Goal: Transaction & Acquisition: Purchase product/service

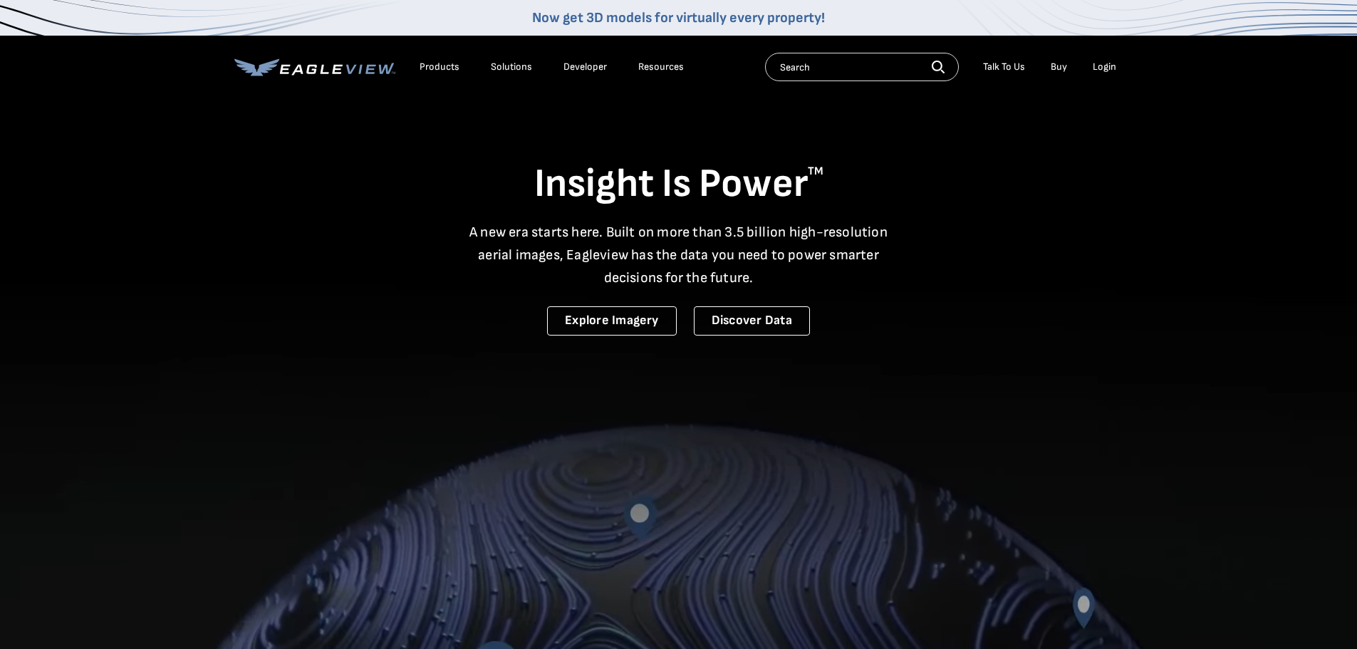
click at [1109, 68] on div "Login" at bounding box center [1105, 67] width 24 height 13
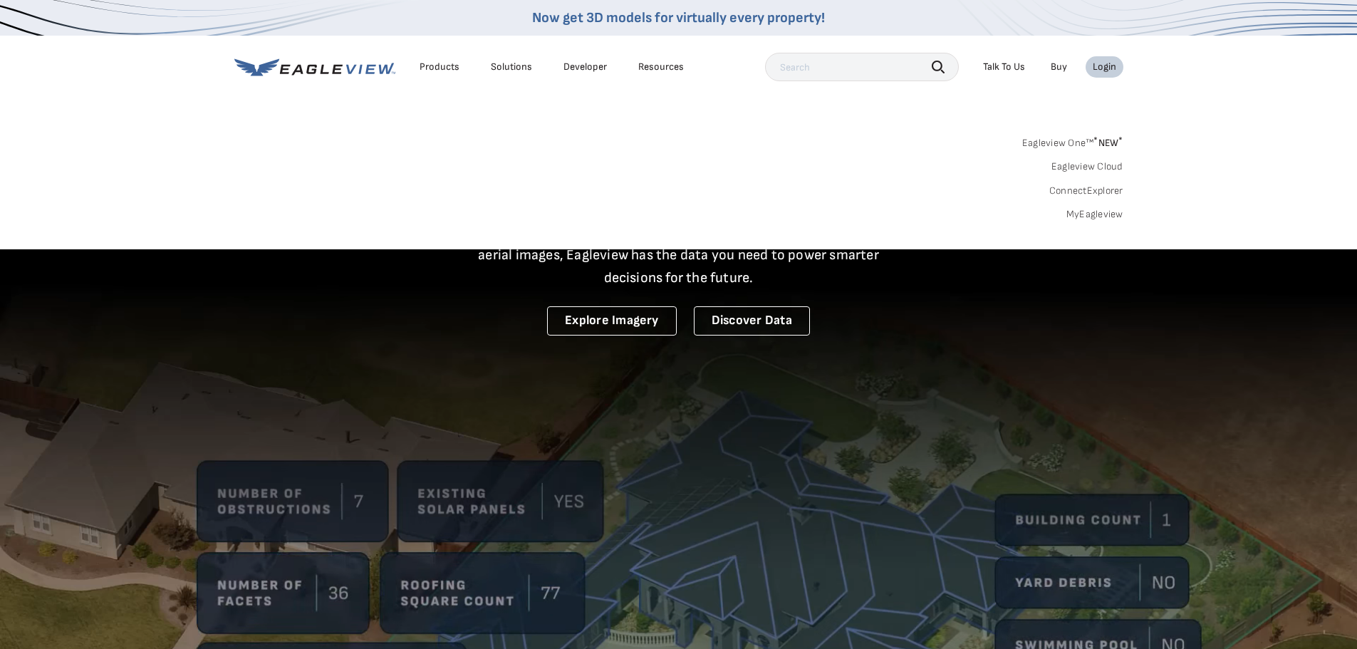
click at [1081, 216] on link "MyEagleview" at bounding box center [1095, 214] width 57 height 13
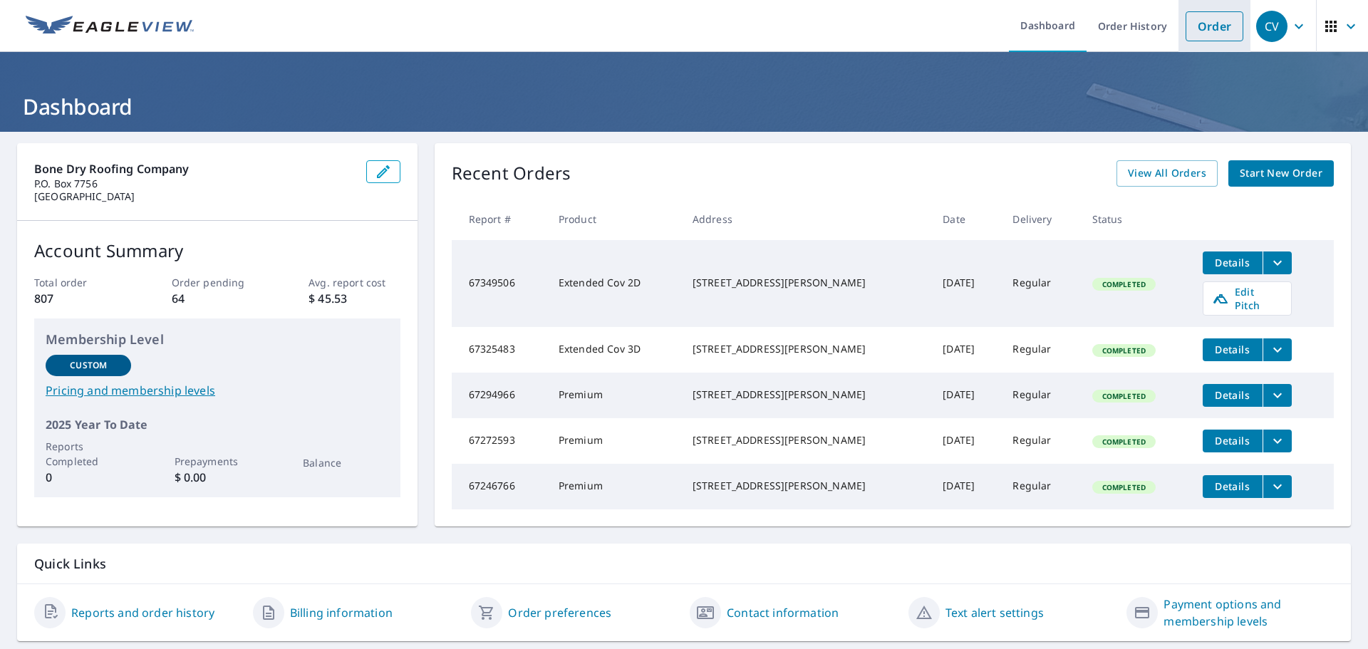
click at [1195, 34] on link "Order" at bounding box center [1215, 26] width 58 height 30
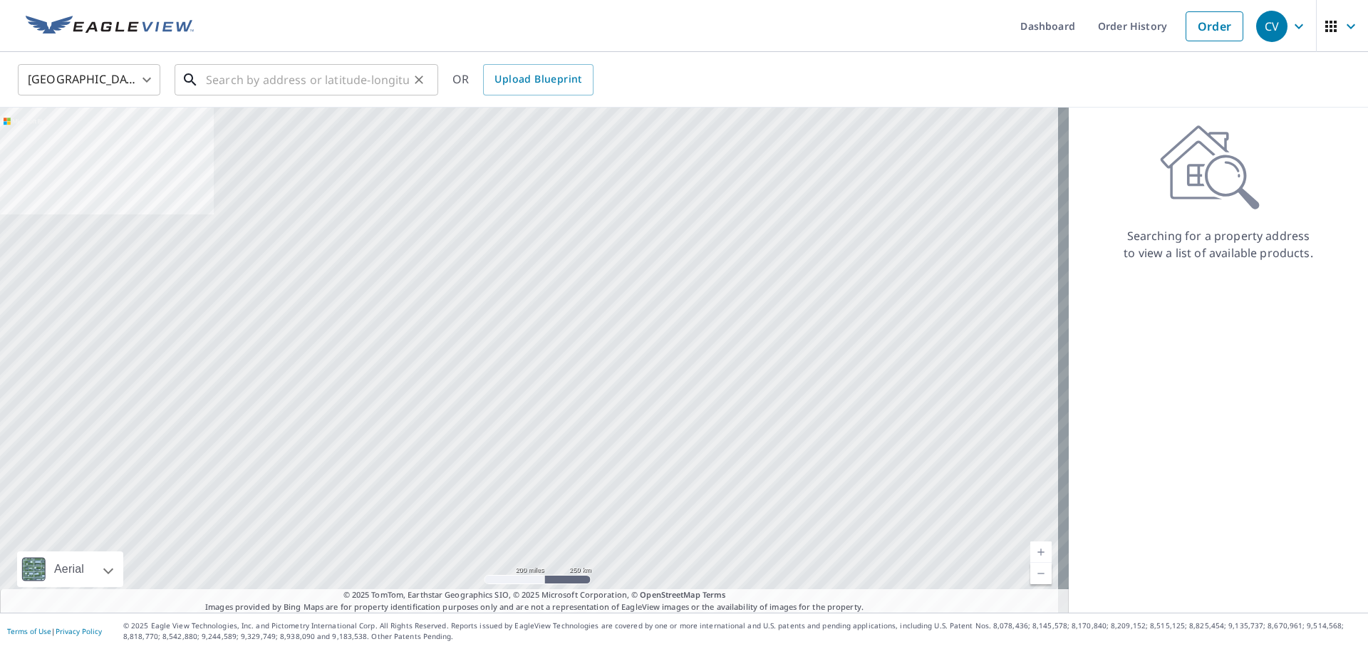
click at [242, 86] on input "text" at bounding box center [307, 80] width 203 height 40
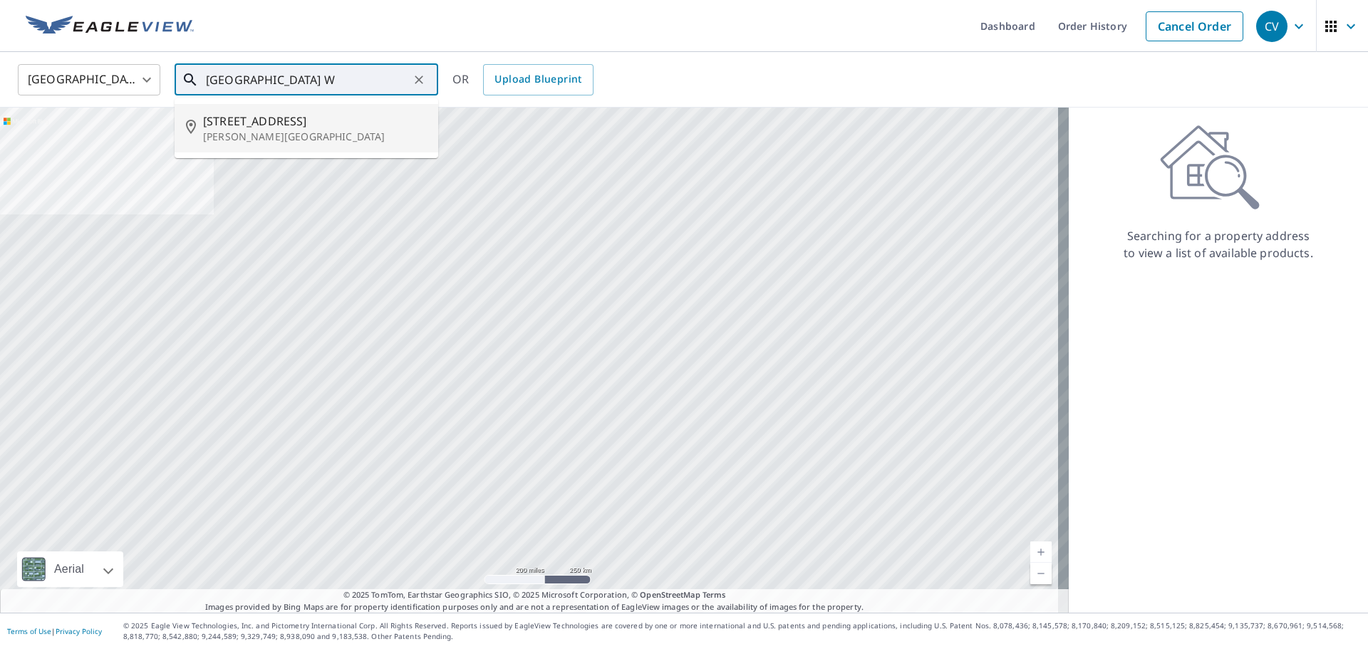
click at [231, 131] on p "Bishop, GA 30621" at bounding box center [315, 137] width 224 height 14
type input "1030 Spring Valley Way Bishop, GA 30621"
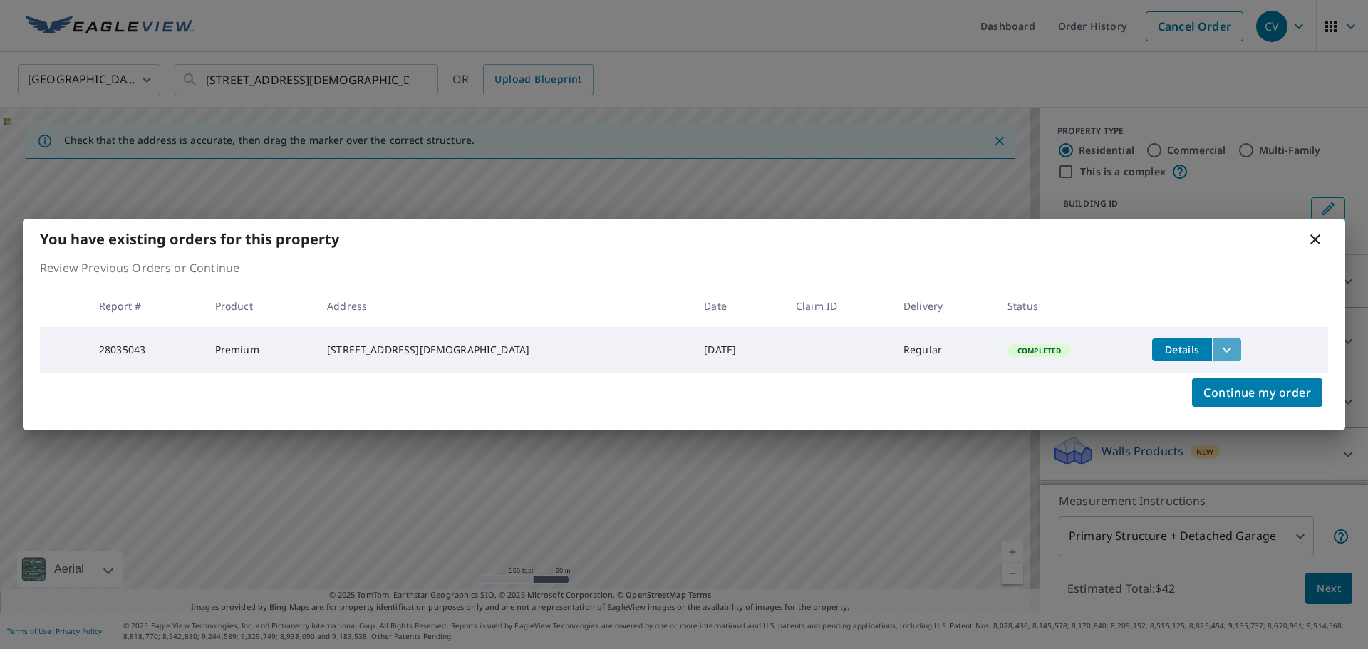
click at [1223, 347] on icon "filesDropdownBtn-28035043" at bounding box center [1227, 349] width 9 height 5
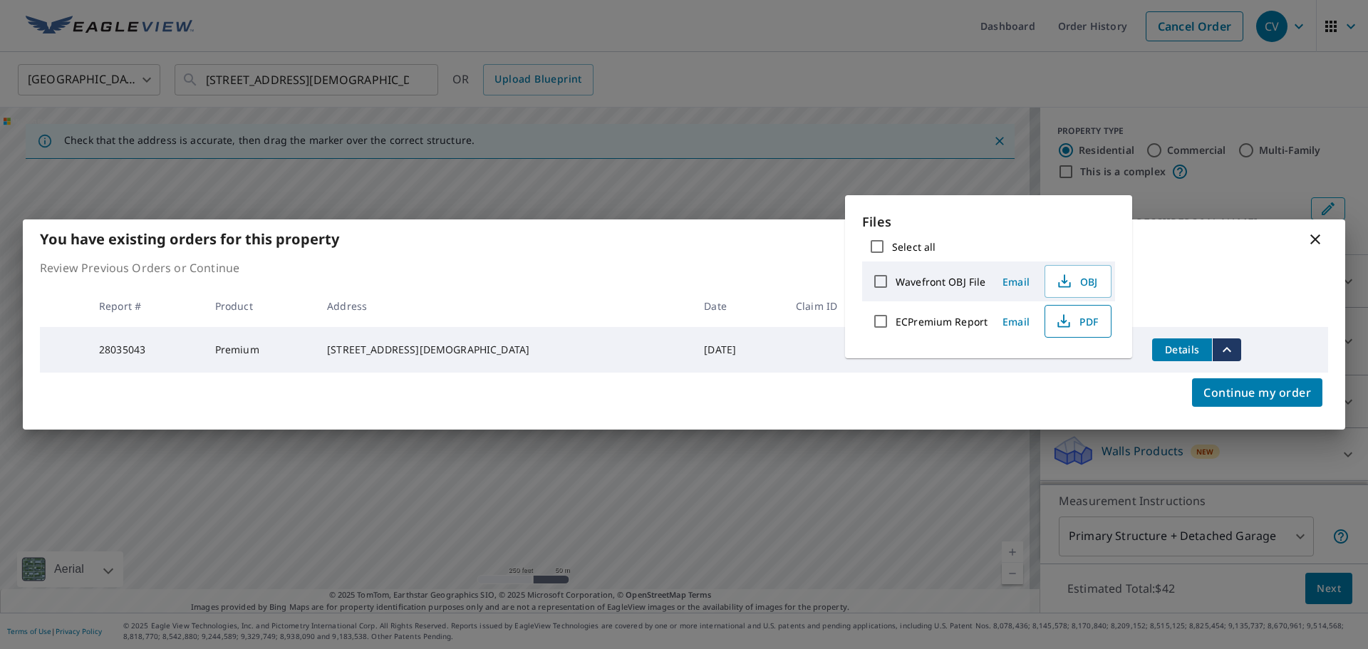
click at [1087, 320] on span "PDF" at bounding box center [1077, 321] width 46 height 17
click at [1312, 234] on icon at bounding box center [1315, 239] width 17 height 17
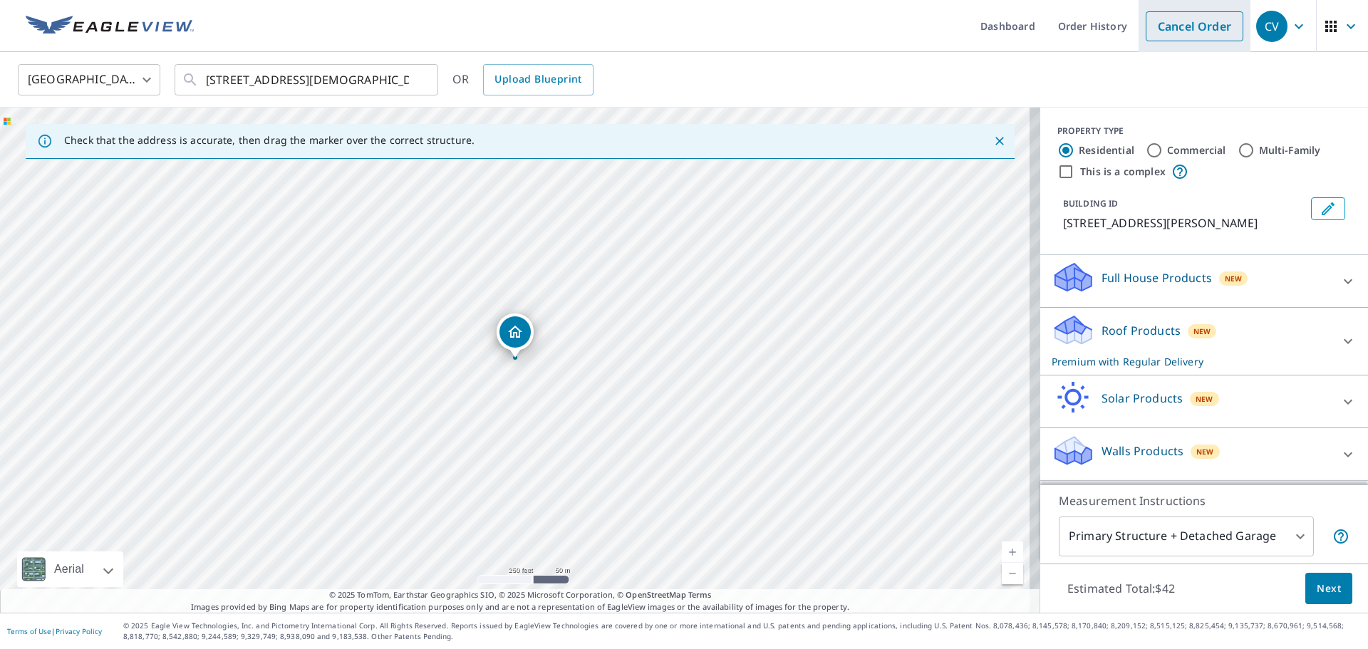
click at [1171, 31] on link "Cancel Order" at bounding box center [1195, 26] width 98 height 30
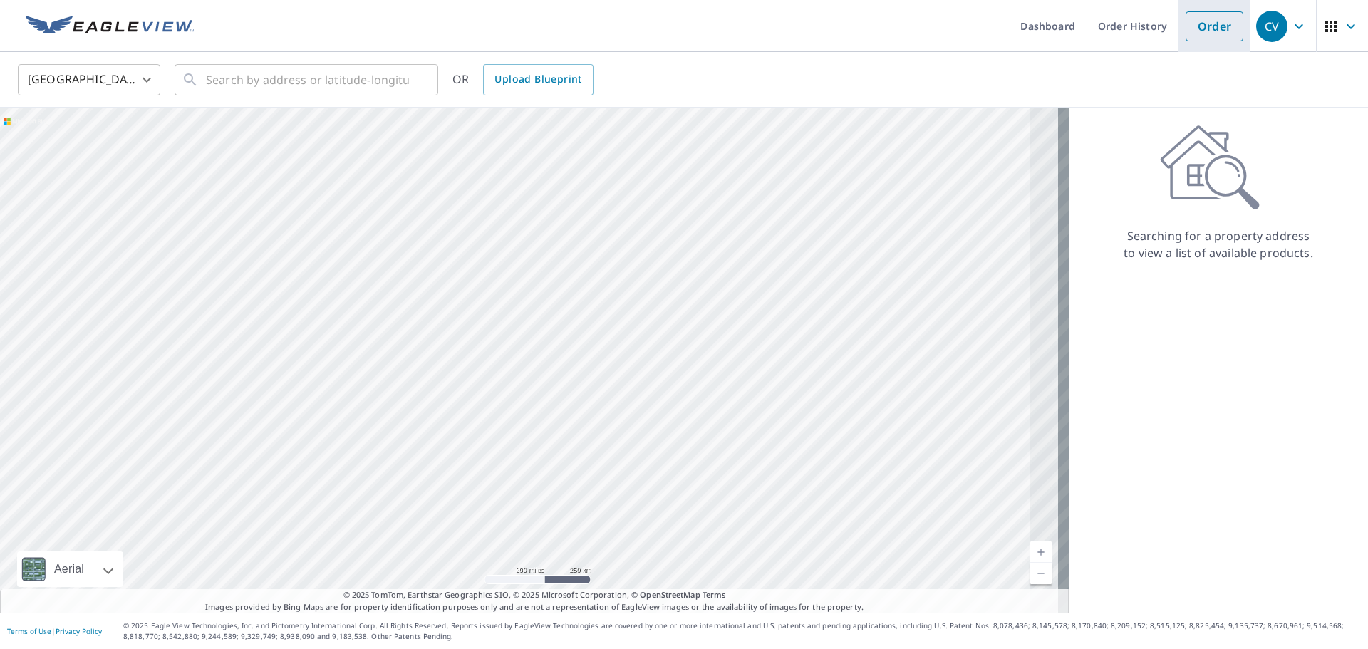
click at [1206, 30] on link "Order" at bounding box center [1215, 26] width 58 height 30
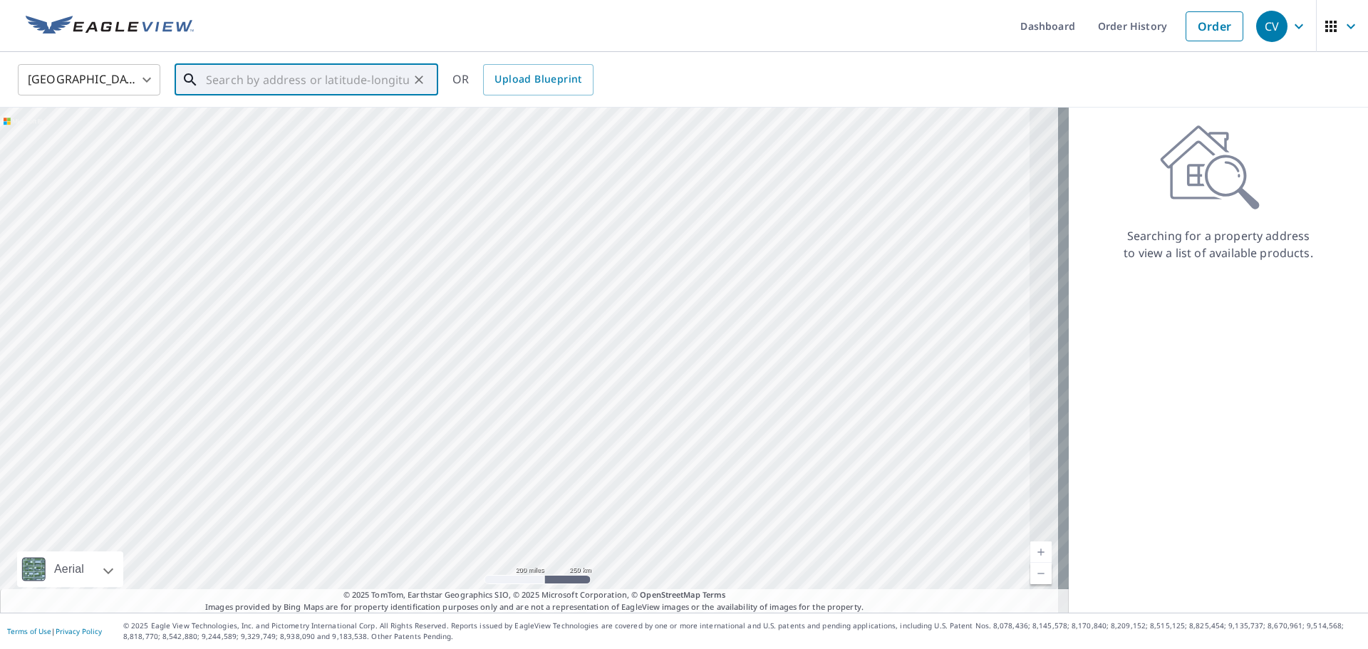
click at [358, 66] on input "text" at bounding box center [307, 80] width 203 height 40
click at [306, 120] on span "218 N Midland Ave" at bounding box center [315, 121] width 224 height 17
type input "218 N Midland Ave Monroe, GA 30655"
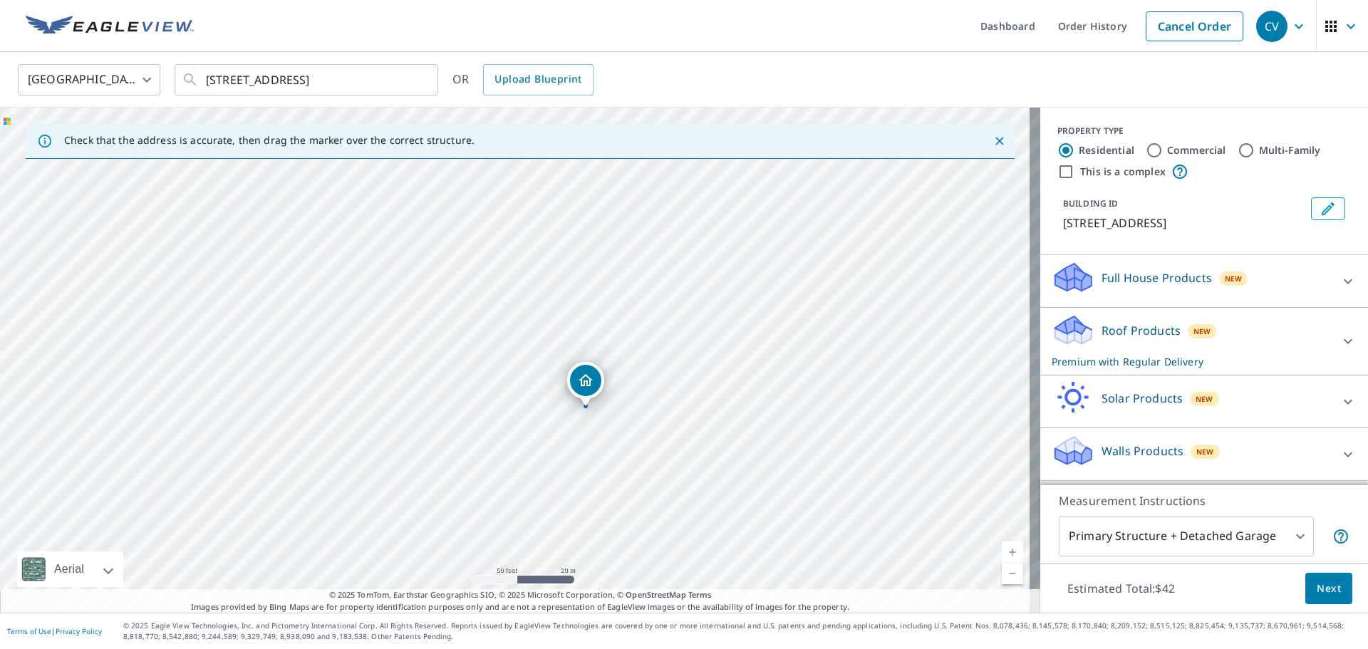
drag, startPoint x: 701, startPoint y: 269, endPoint x: 707, endPoint y: 309, distance: 39.6
click at [707, 309] on div "218 N Midland Ave Monroe, GA 30655" at bounding box center [520, 360] width 1040 height 505
click at [1238, 148] on input "Multi-Family" at bounding box center [1246, 150] width 17 height 17
radio input "true"
type input "2"
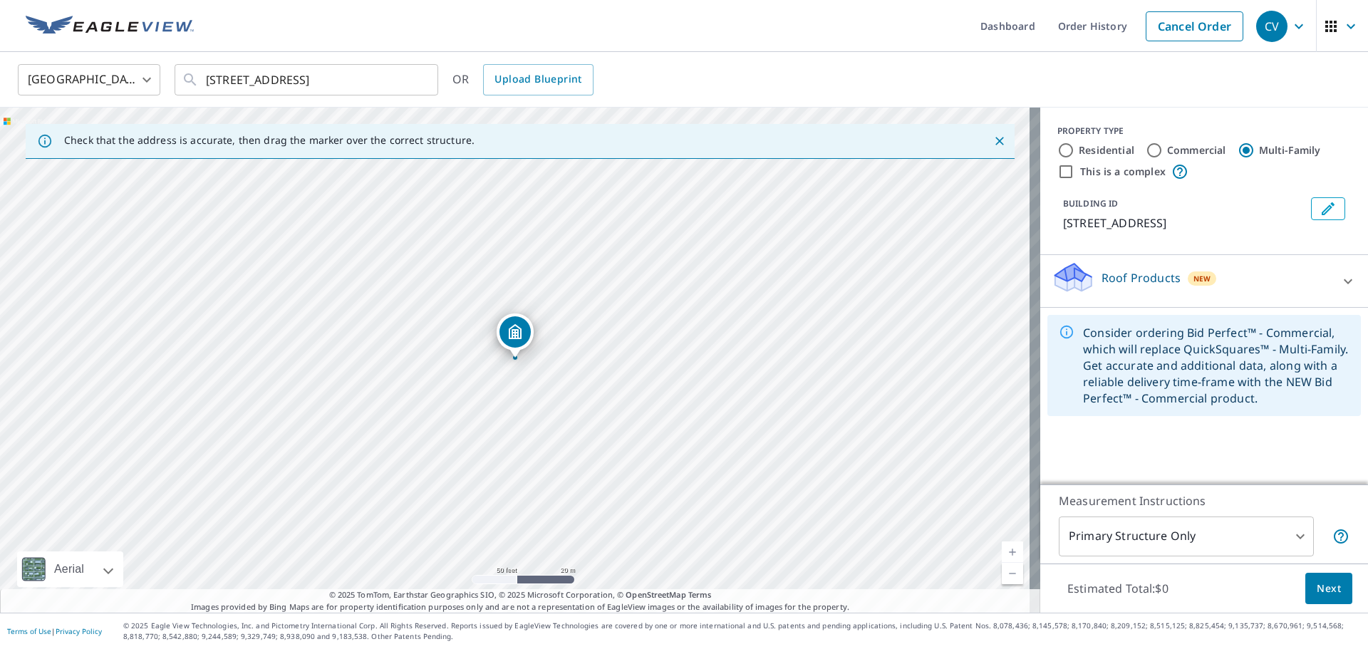
click at [1097, 170] on label "This is a complex" at bounding box center [1123, 172] width 86 height 14
click at [1075, 170] on input "This is a complex" at bounding box center [1065, 171] width 17 height 17
checkbox input "true"
radio input "true"
type input "4"
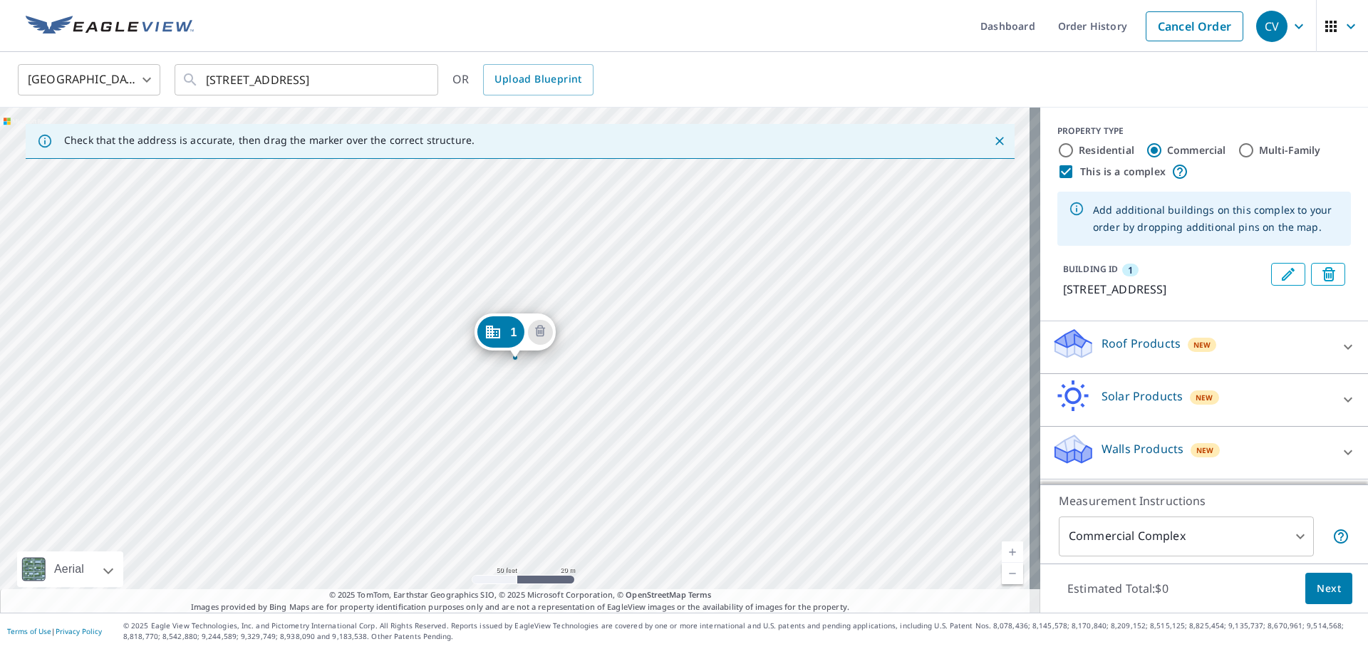
click at [609, 262] on div "1 218 N Midland Ave Monroe, GA 30655" at bounding box center [520, 360] width 1040 height 505
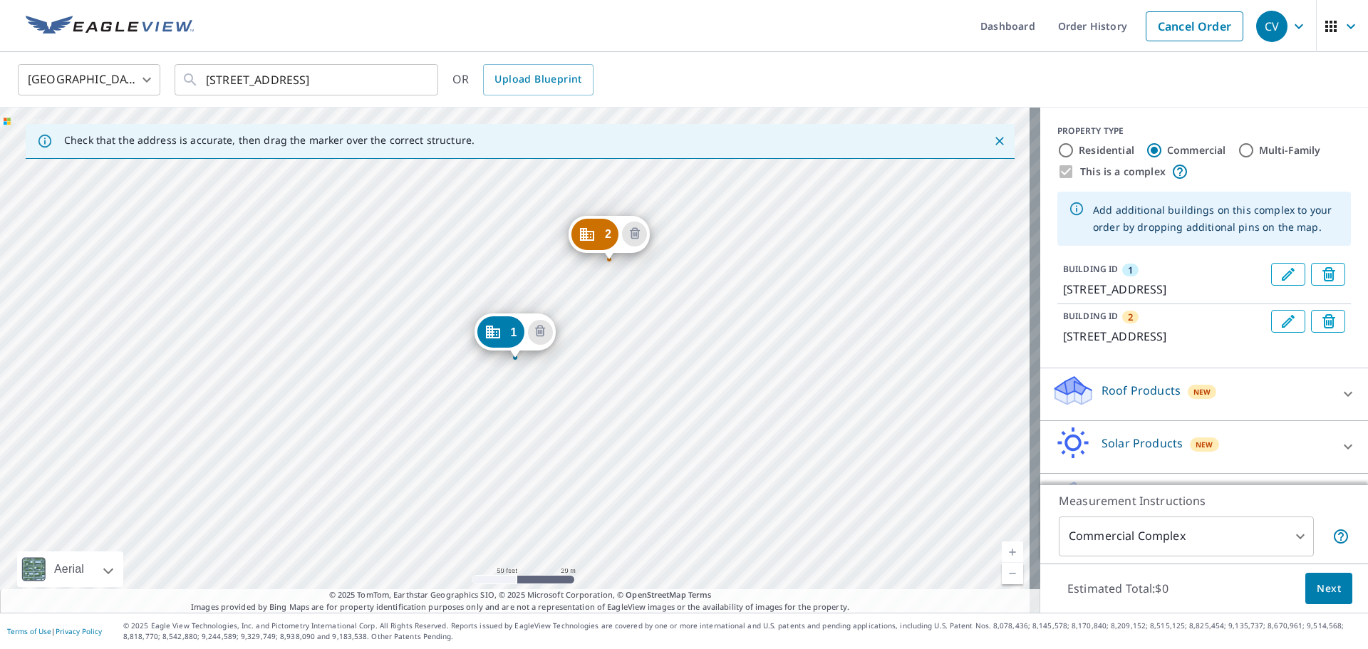
click at [538, 209] on div "2 234 N Midland Ave Monroe, GA 30655 1 218 N Midland Ave Monroe, GA 30655" at bounding box center [520, 360] width 1040 height 505
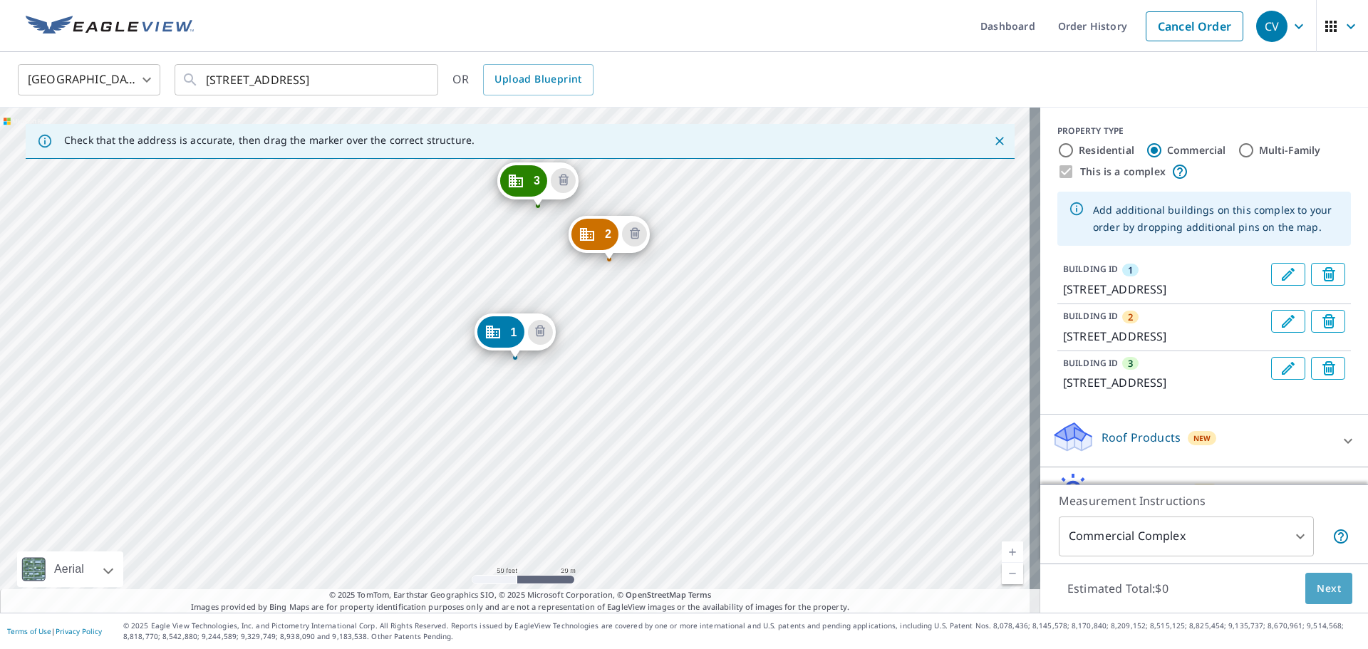
click at [1321, 590] on span "Next" at bounding box center [1329, 589] width 24 height 18
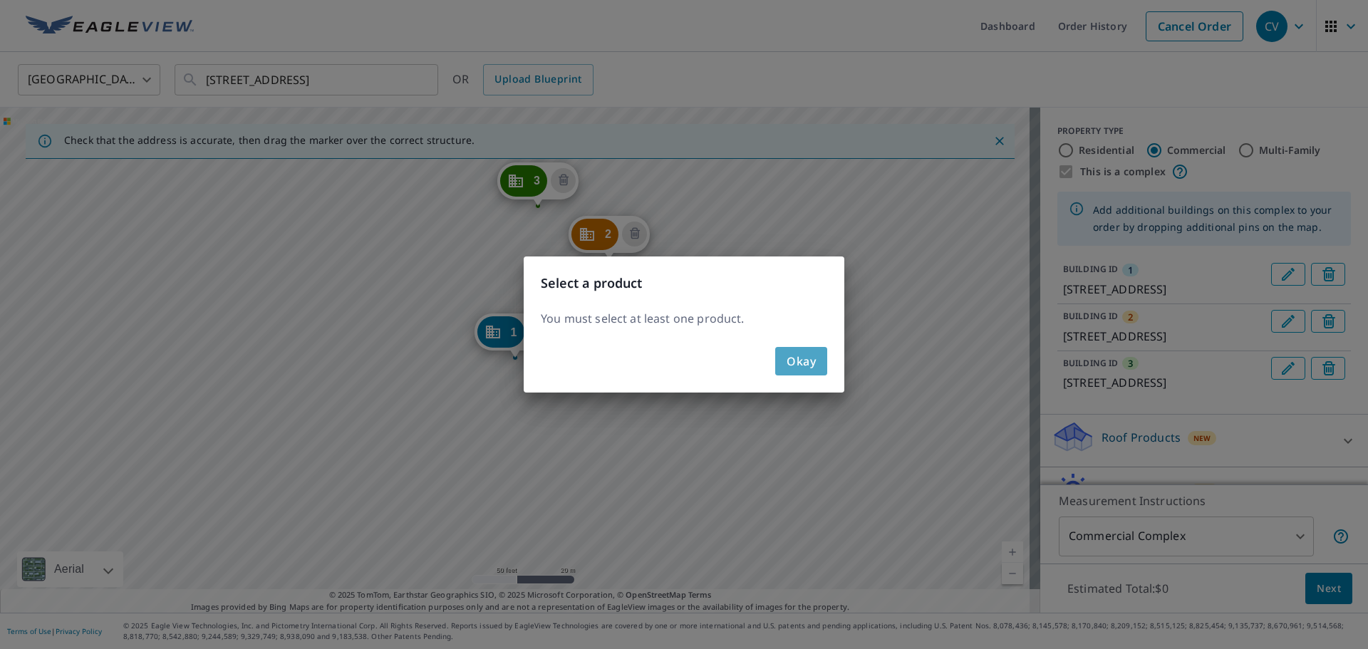
drag, startPoint x: 804, startPoint y: 366, endPoint x: 849, endPoint y: 363, distance: 44.3
click at [804, 366] on span "Okay" at bounding box center [801, 361] width 29 height 20
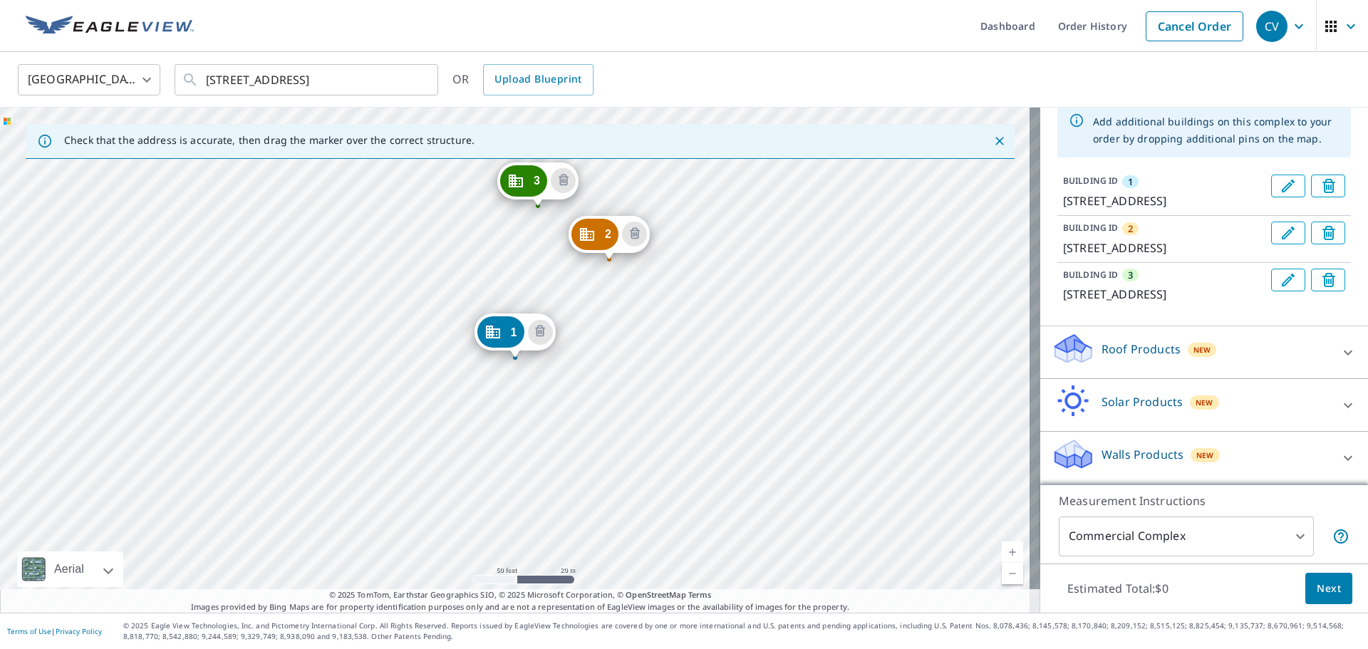
scroll to position [140, 0]
click at [1152, 351] on p "Roof Products" at bounding box center [1141, 349] width 79 height 17
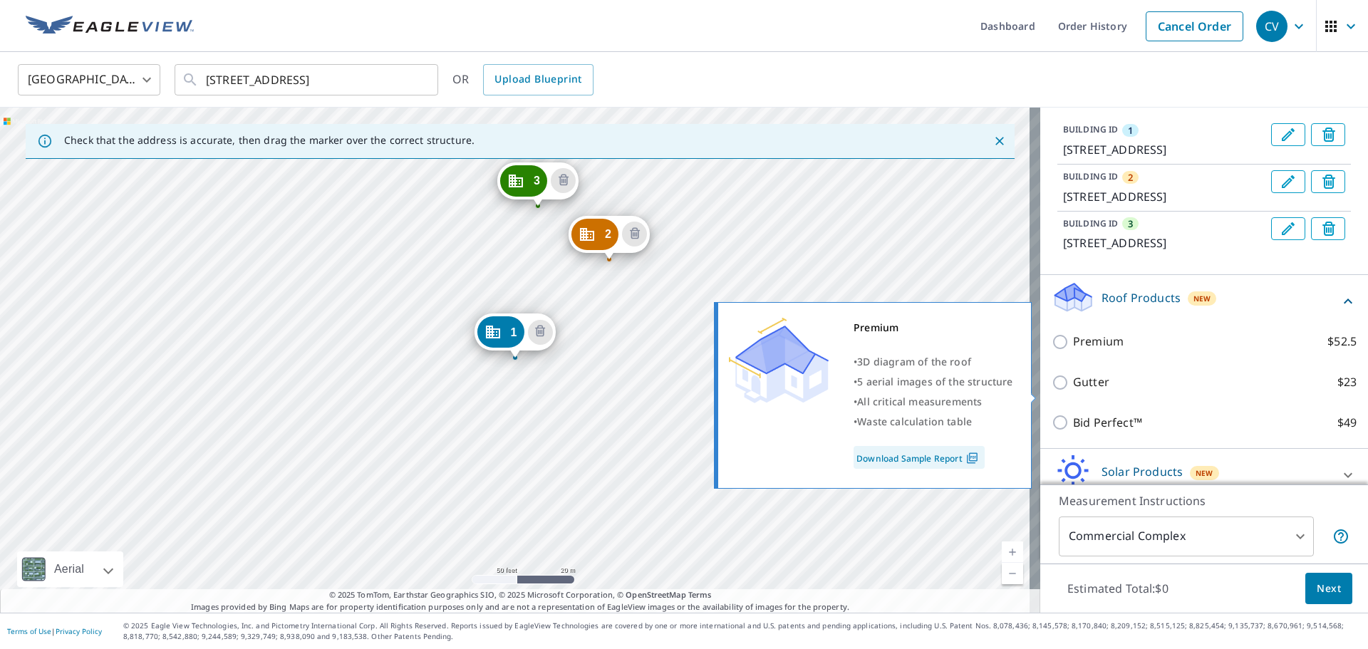
click at [1104, 351] on p "Premium" at bounding box center [1098, 342] width 51 height 18
click at [1073, 351] on input "Premium $52.5" at bounding box center [1062, 341] width 21 height 17
checkbox input "true"
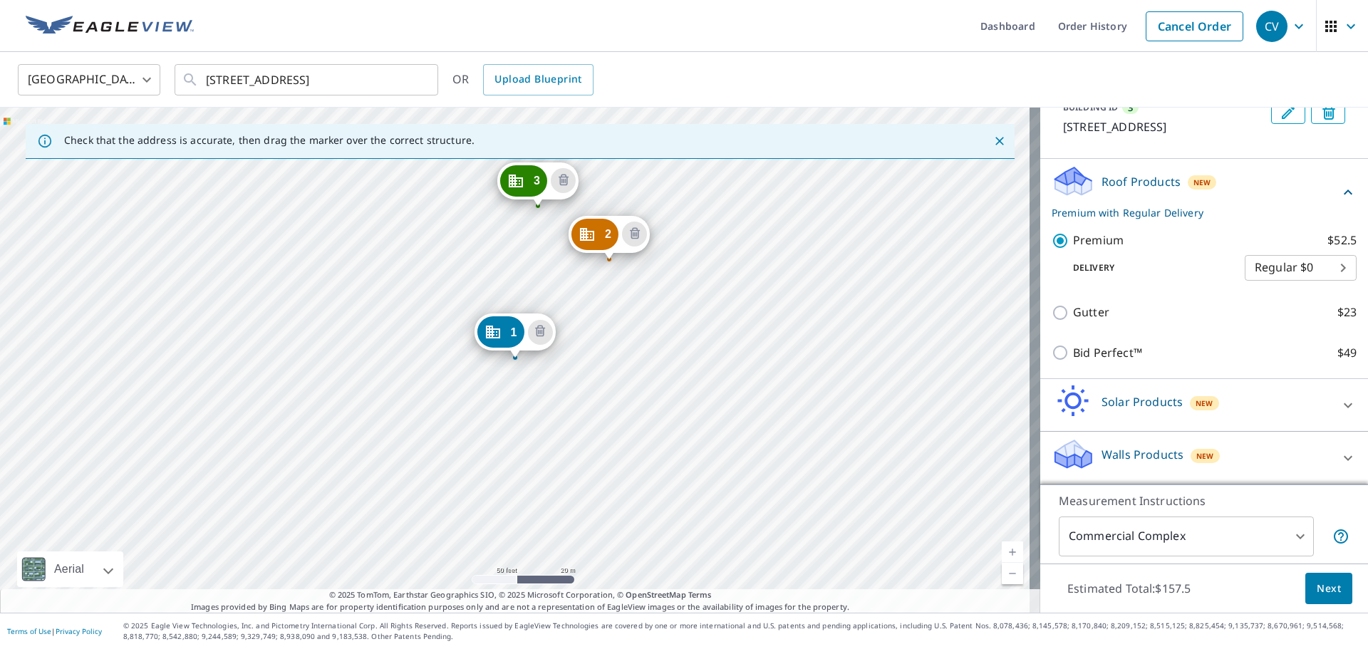
scroll to position [307, 0]
click at [1317, 591] on span "Next" at bounding box center [1329, 589] width 24 height 18
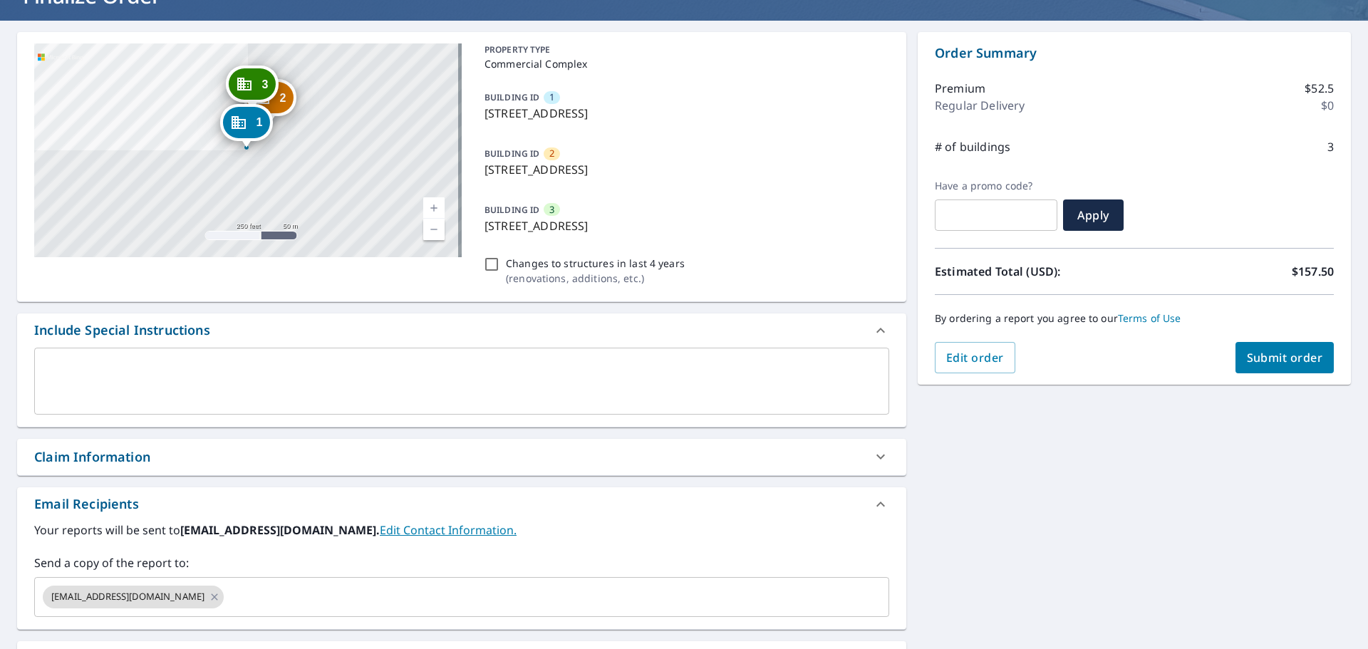
scroll to position [143, 0]
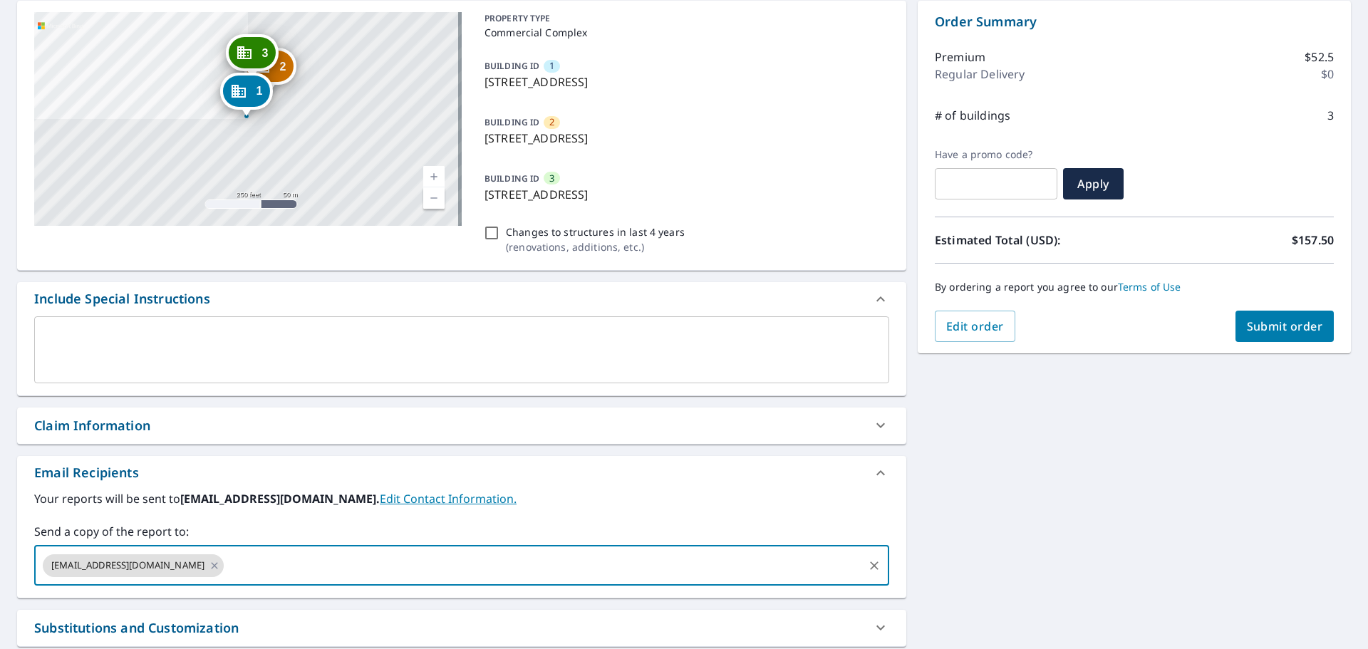
click at [300, 560] on input "text" at bounding box center [544, 565] width 636 height 27
type input "lblackwell@bonedryroofing.net"
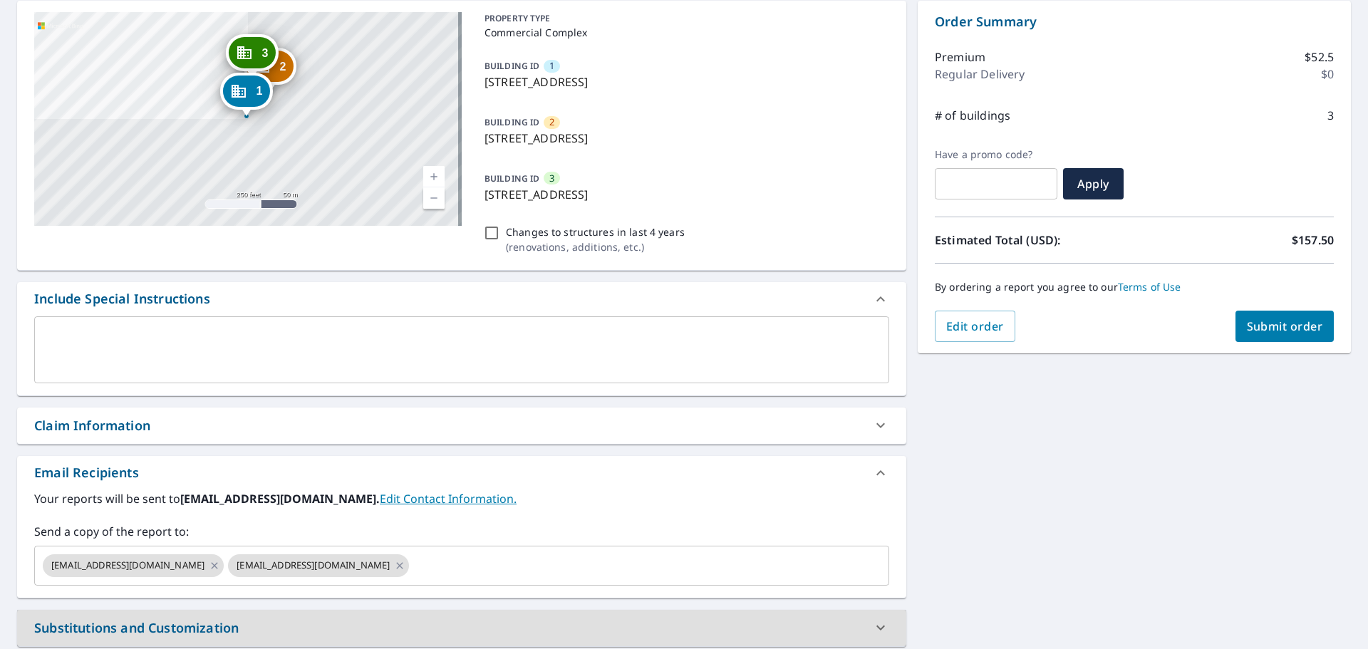
scroll to position [0, 0]
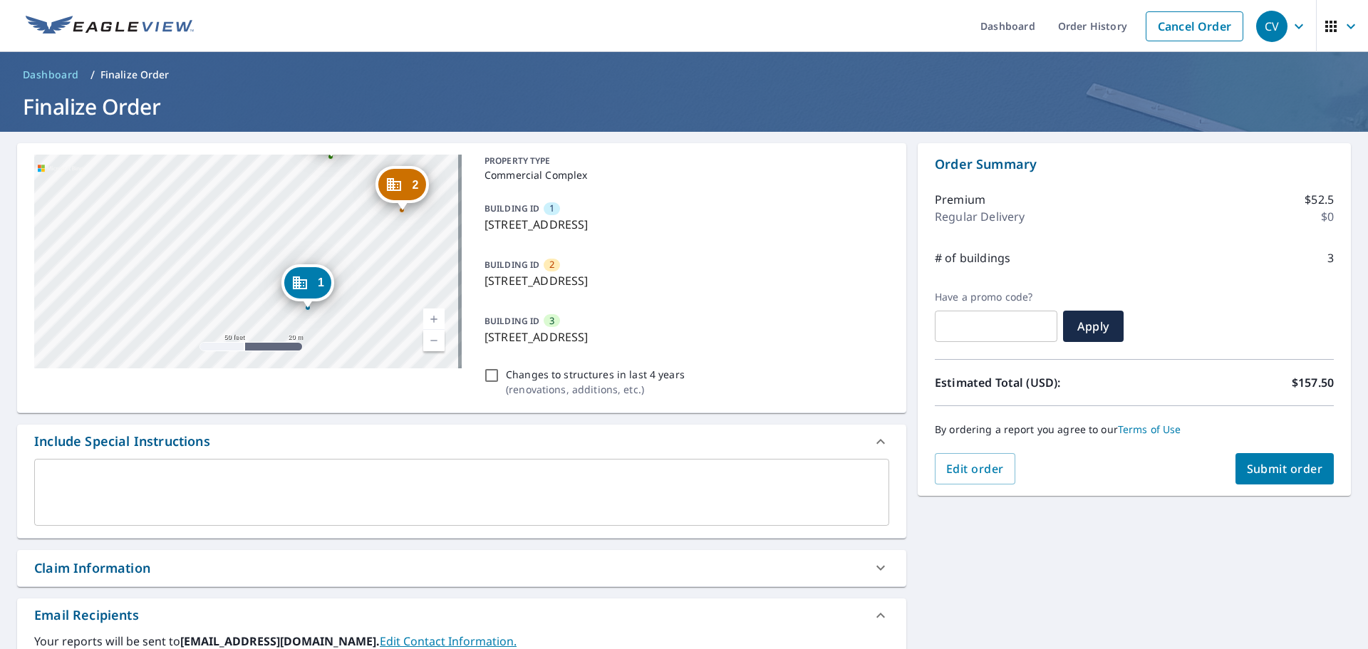
drag, startPoint x: 353, startPoint y: 251, endPoint x: 125, endPoint y: 268, distance: 228.7
click at [125, 268] on div "2 234 N Midland Ave Monroe, GA 30655 3 244 N Midland Ave Monroe, GA 30655 1 218…" at bounding box center [248, 262] width 428 height 214
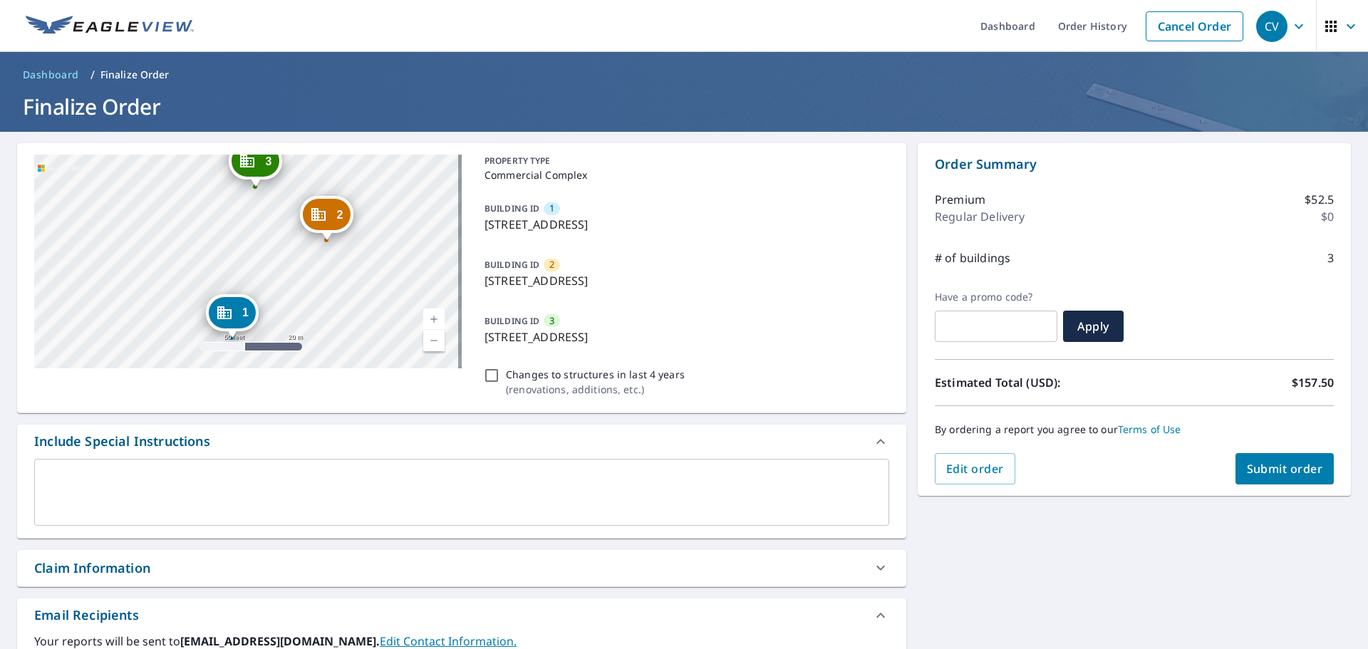
drag, startPoint x: 333, startPoint y: 229, endPoint x: 257, endPoint y: 259, distance: 81.2
click at [257, 259] on div "2 234 N Midland Ave Monroe, GA 30655 3 244 N Midland Ave Monroe, GA 30655 1 218…" at bounding box center [248, 262] width 428 height 214
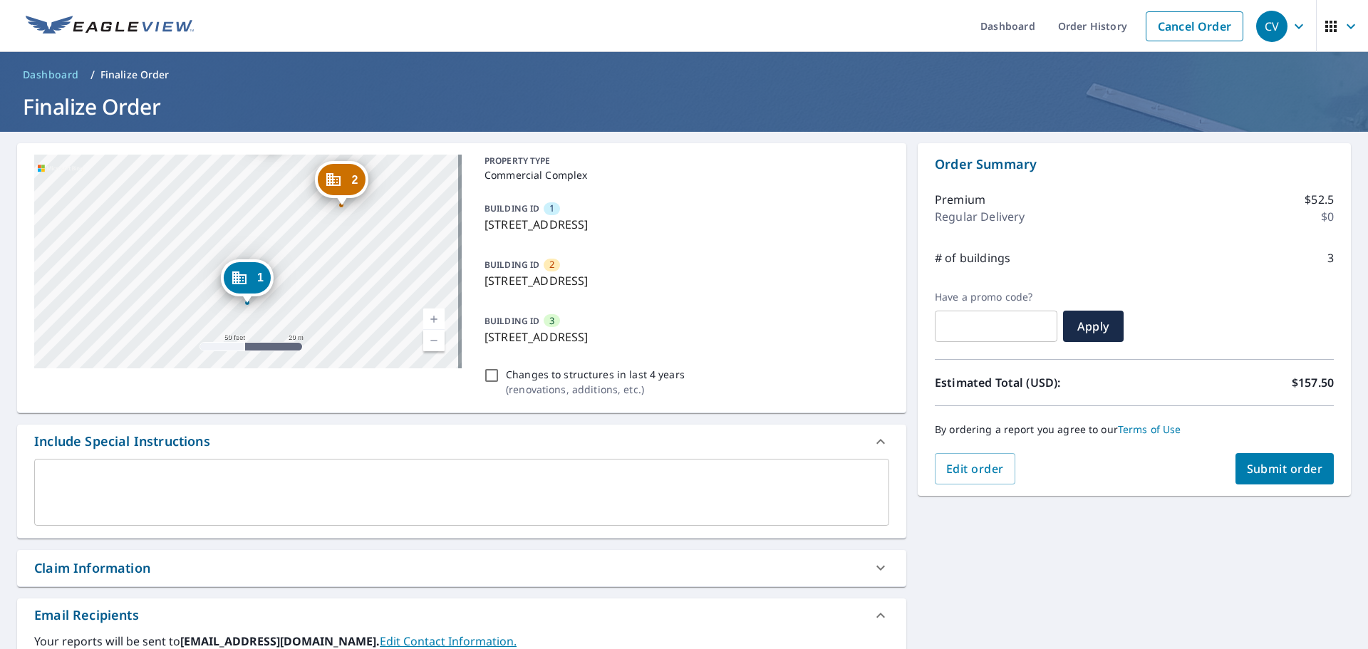
drag, startPoint x: 258, startPoint y: 257, endPoint x: 271, endPoint y: 209, distance: 49.4
click at [271, 209] on div "2 234 N Midland Ave Monroe, GA 30655 3 244 N Midland Ave Monroe, GA 30655 1 218…" at bounding box center [248, 262] width 428 height 214
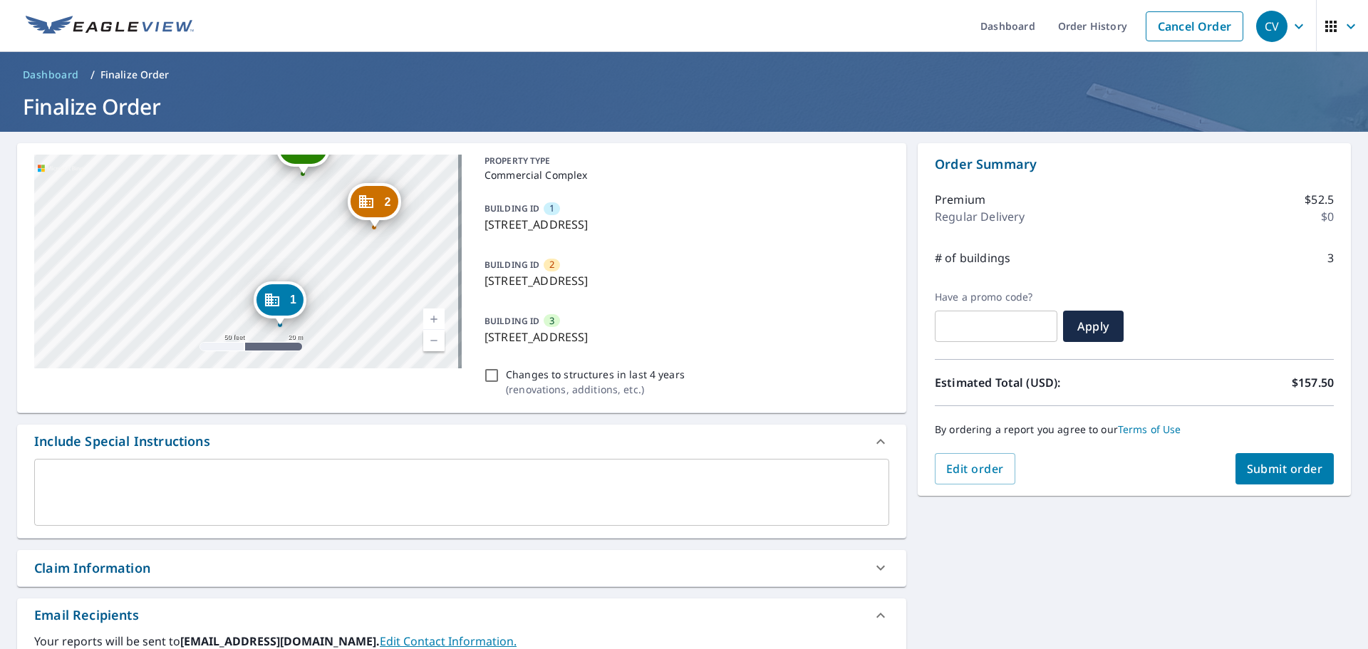
drag, startPoint x: 209, startPoint y: 222, endPoint x: 244, endPoint y: 257, distance: 49.4
click at [244, 257] on div "2 234 N Midland Ave Monroe, GA 30655 3 244 N Midland Ave Monroe, GA 30655 1 218…" at bounding box center [248, 262] width 428 height 214
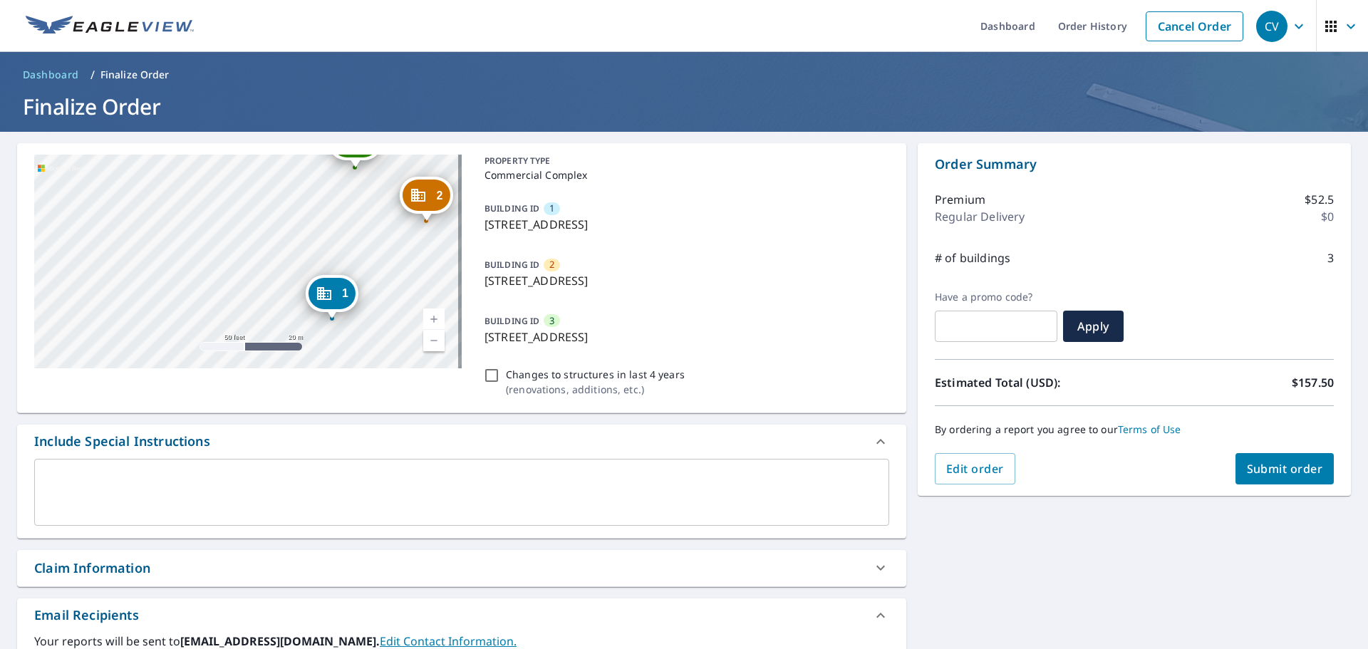
drag, startPoint x: 249, startPoint y: 257, endPoint x: 301, endPoint y: 250, distance: 52.4
click at [301, 250] on div "2 234 N Midland Ave Monroe, GA 30655 3 244 N Midland Ave Monroe, GA 30655 1 218…" at bounding box center [248, 262] width 428 height 214
click at [1273, 465] on span "Submit order" at bounding box center [1285, 469] width 76 height 16
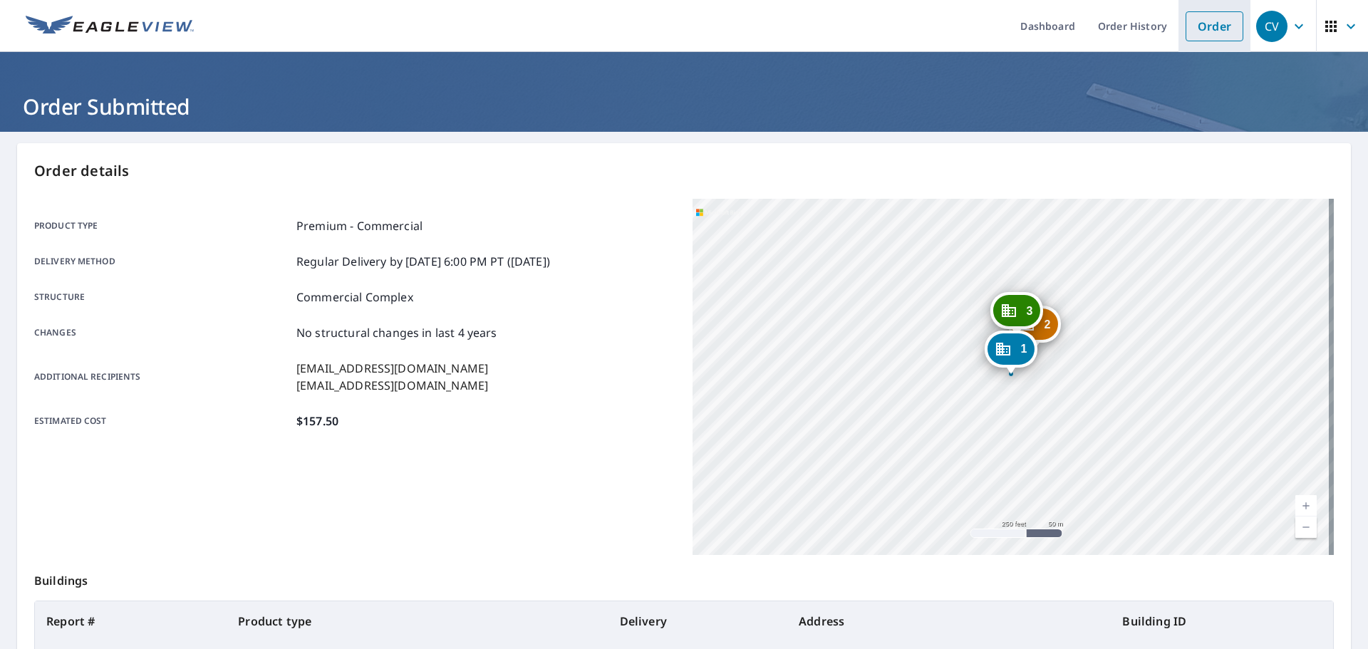
click at [1188, 27] on link "Order" at bounding box center [1215, 26] width 58 height 30
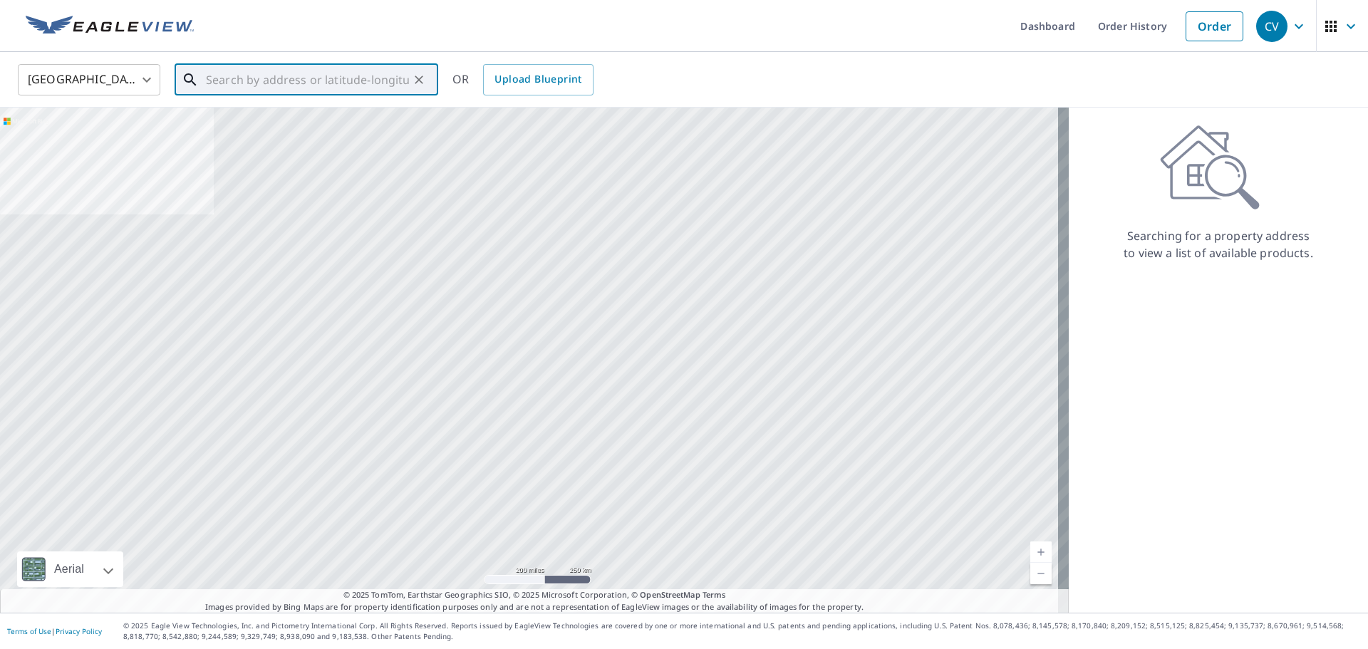
click at [342, 72] on input "text" at bounding box center [307, 80] width 203 height 40
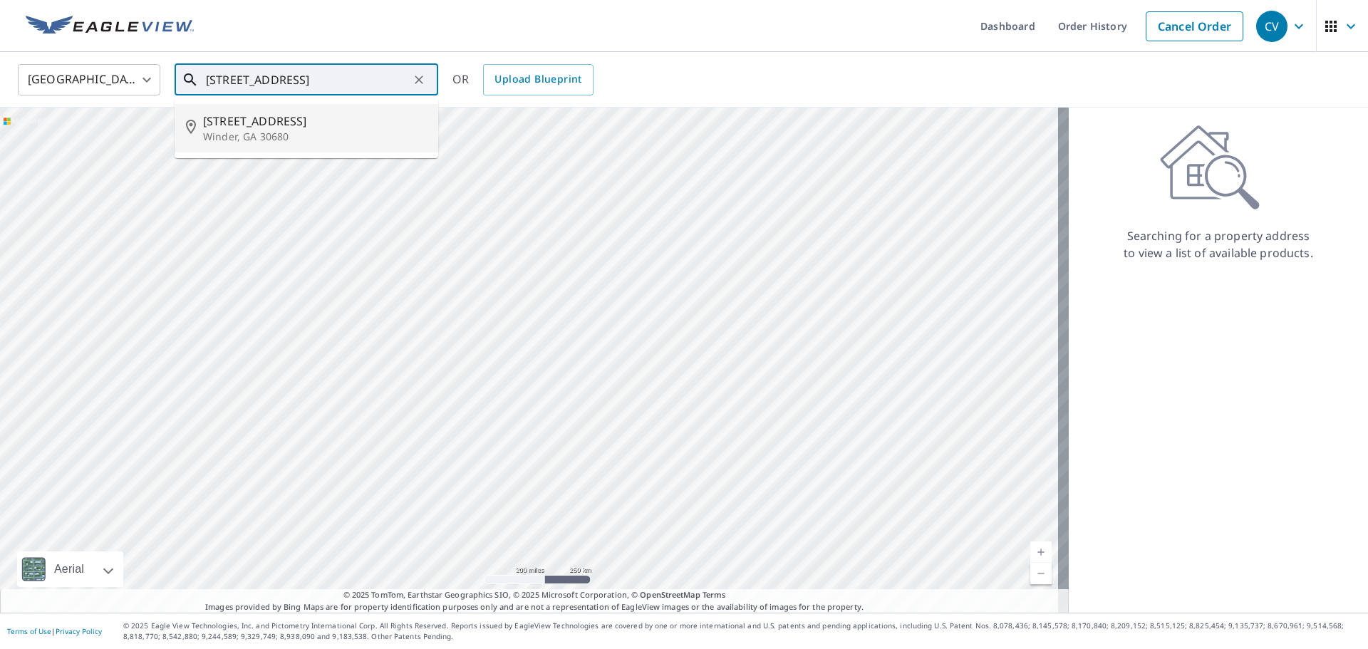
click at [285, 126] on span "280 N Broad St" at bounding box center [315, 121] width 224 height 17
type input "280 N Broad St Winder, GA 30680"
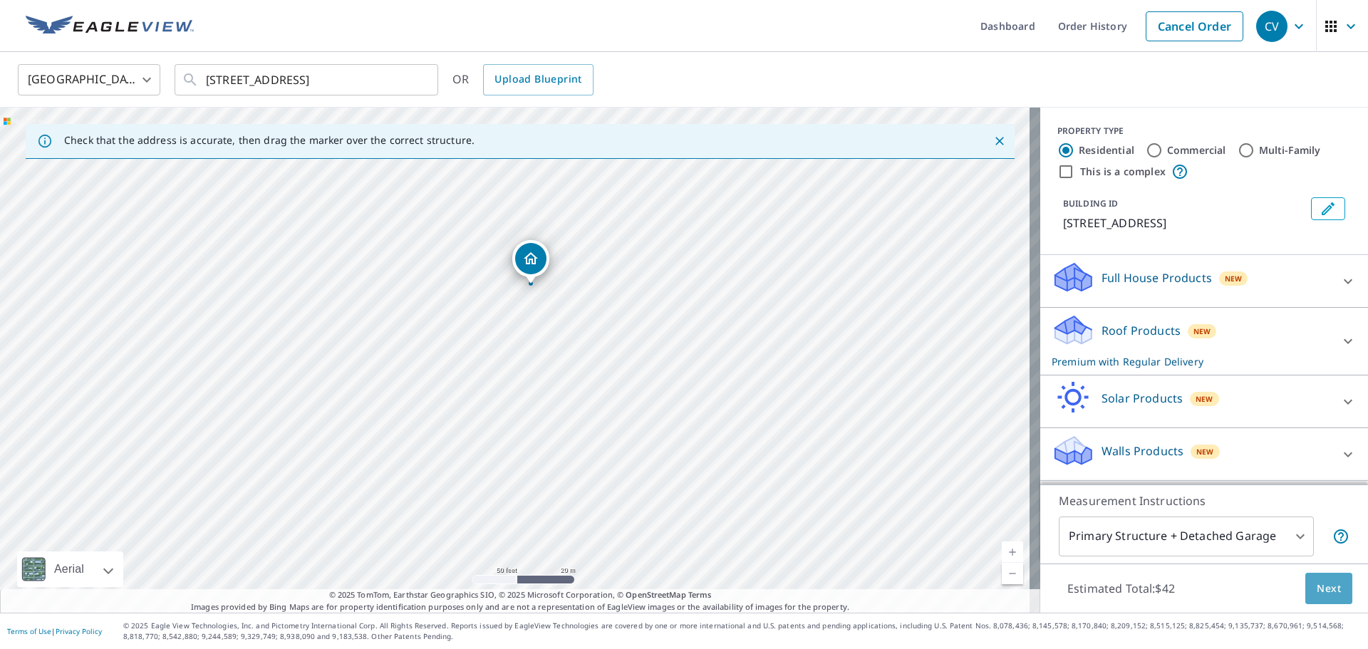
click at [1317, 591] on span "Next" at bounding box center [1329, 589] width 24 height 18
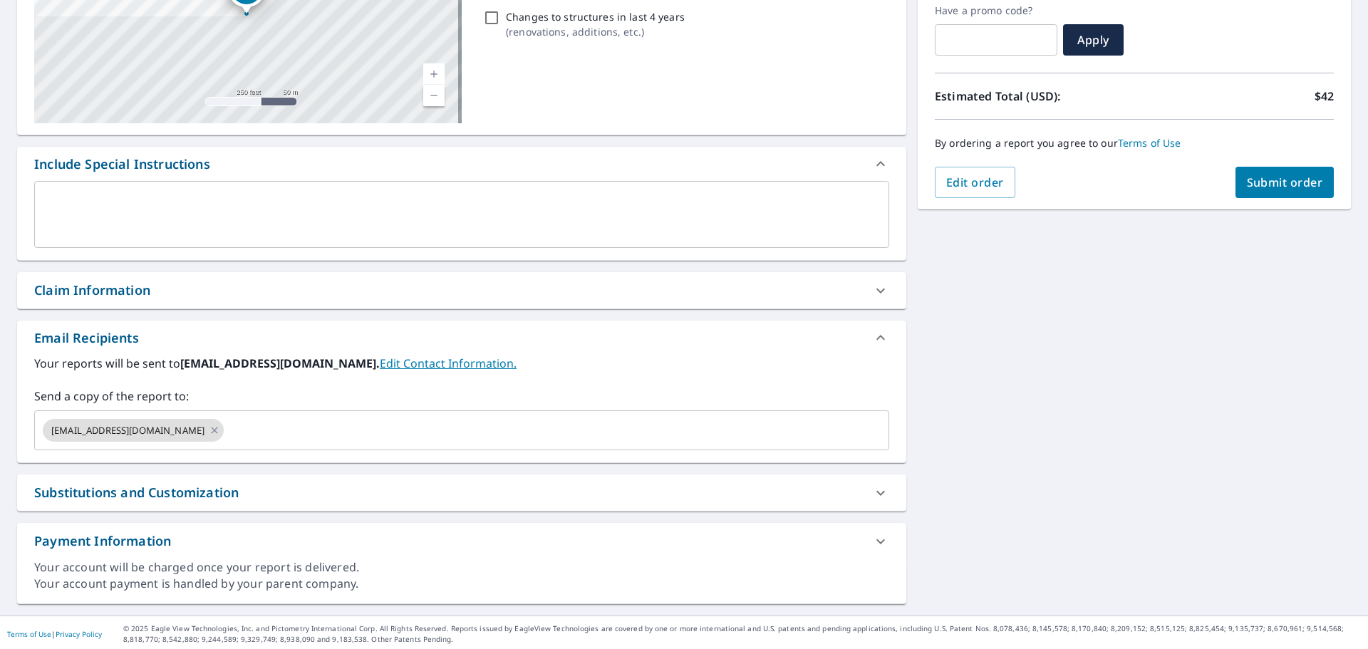
scroll to position [248, 0]
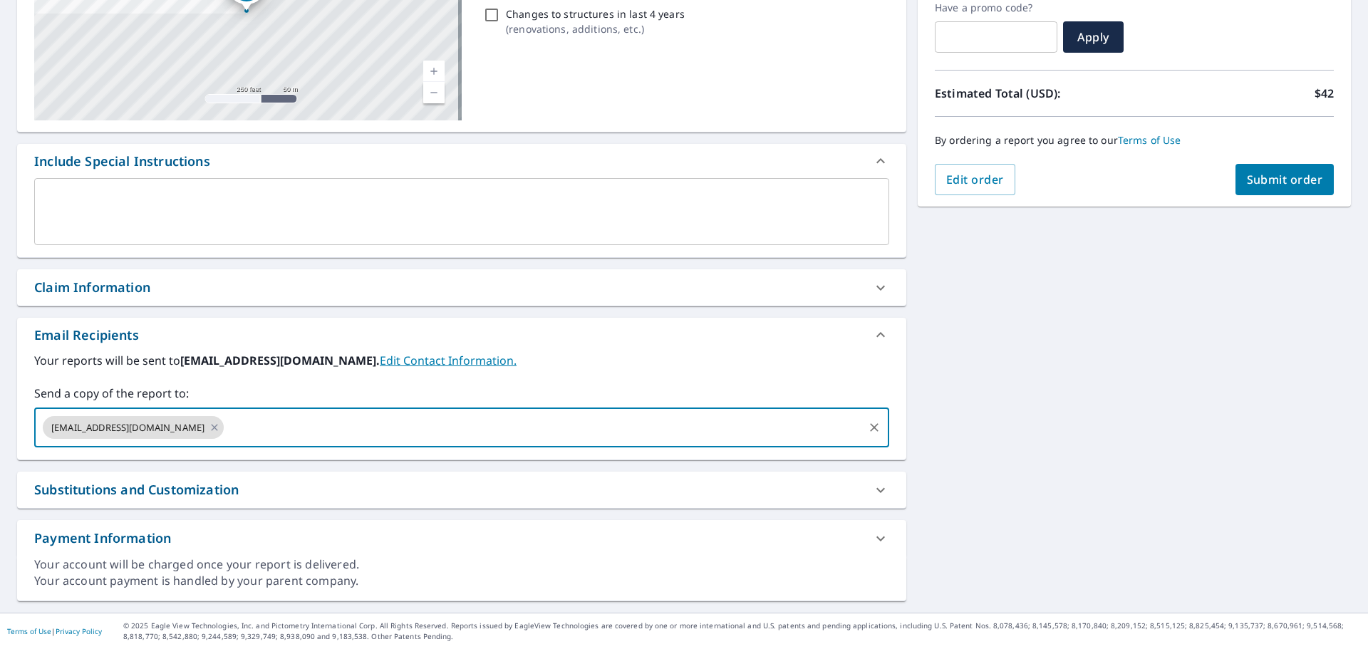
click at [385, 431] on input "text" at bounding box center [544, 427] width 636 height 27
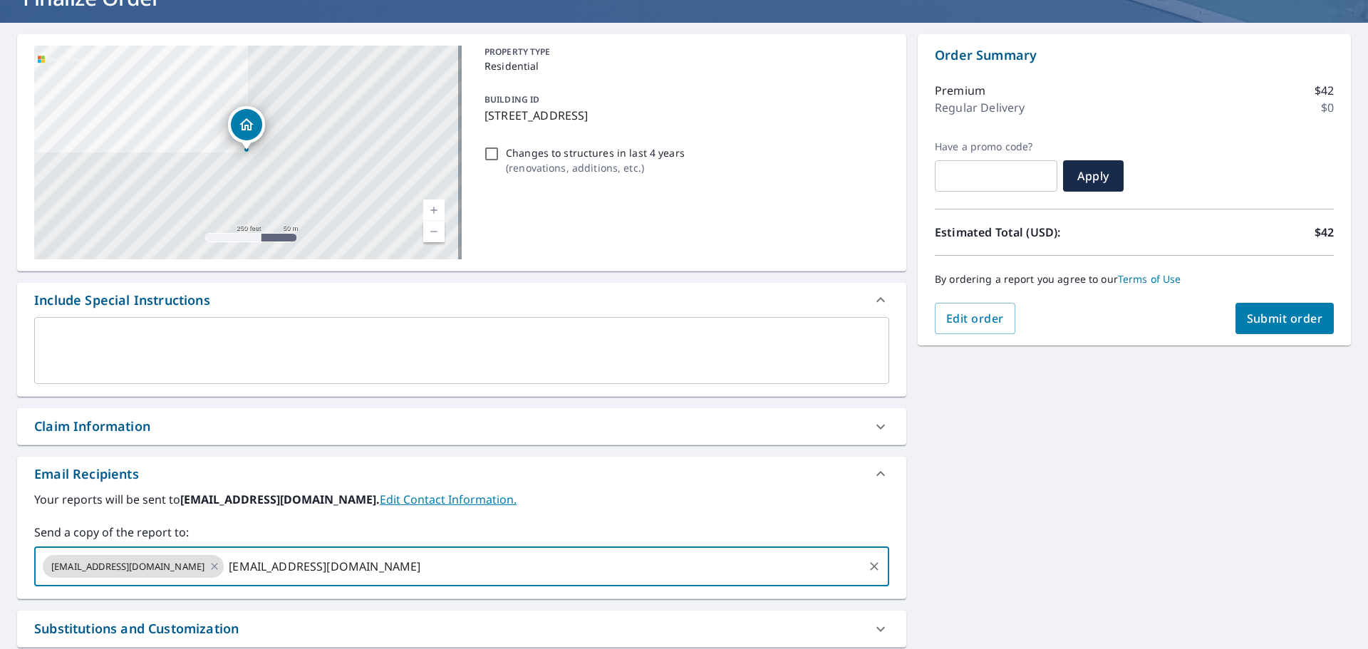
scroll to position [0, 0]
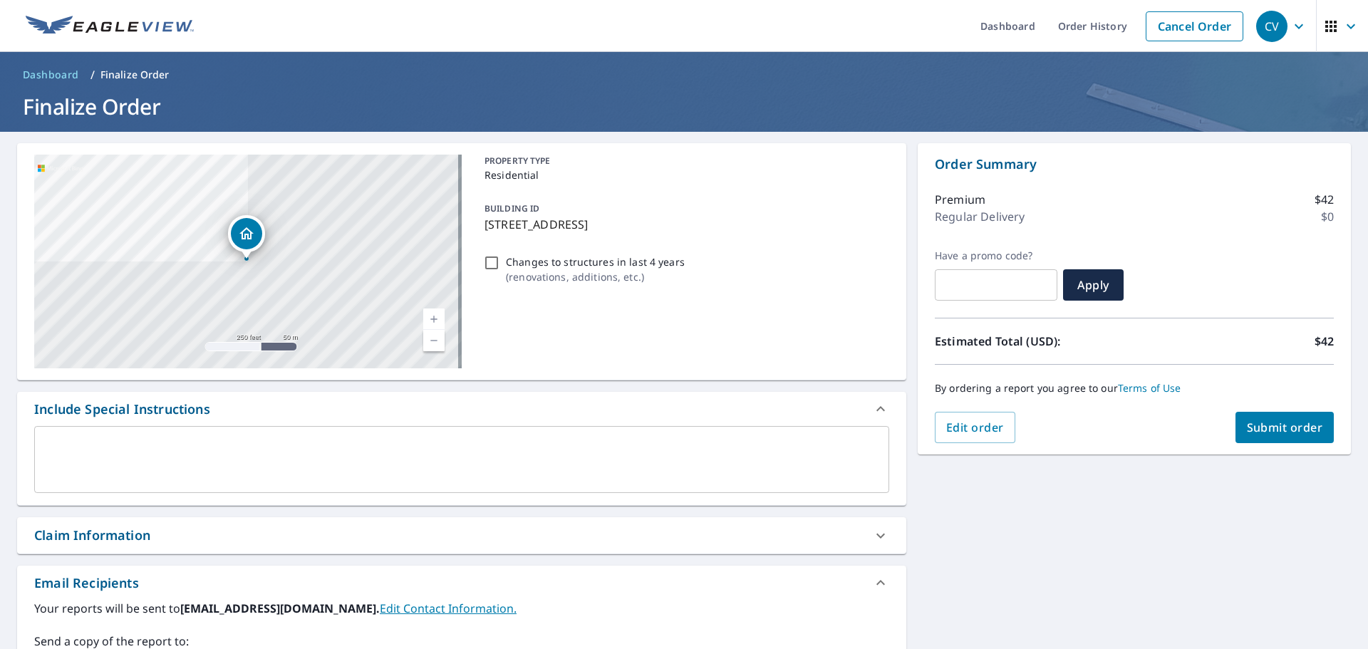
type input "lblackwell@bonedryroofing.net"
click at [1256, 428] on span "Submit order" at bounding box center [1285, 428] width 76 height 16
